Goal: Find specific page/section: Find specific page/section

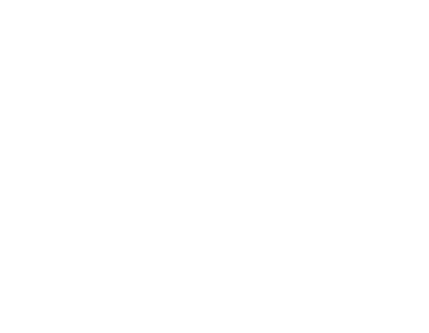
click at [204, 44] on div at bounding box center [214, 166] width 429 height 333
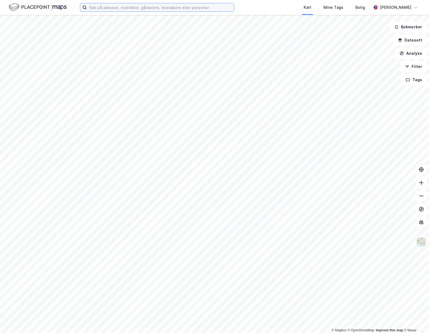
click at [148, 6] on input at bounding box center [160, 7] width 147 height 8
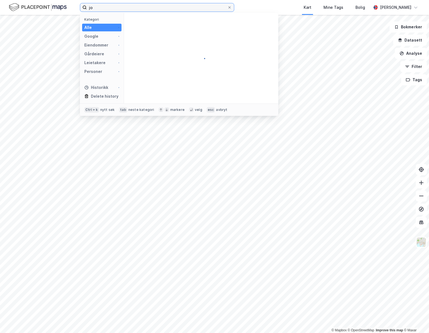
type input "j"
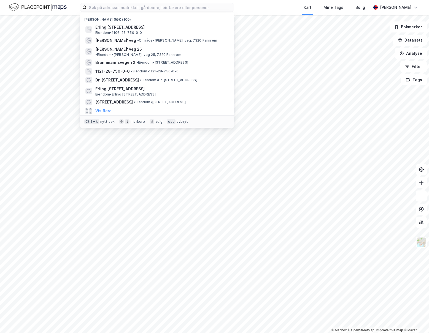
click at [260, 9] on div "Nylige søk (100) Erling [STREET_ADDRESS], HAUGESUND Eiendom • 1106-28-750-0-0 […" at bounding box center [214, 7] width 429 height 15
